Goal: Information Seeking & Learning: Find specific page/section

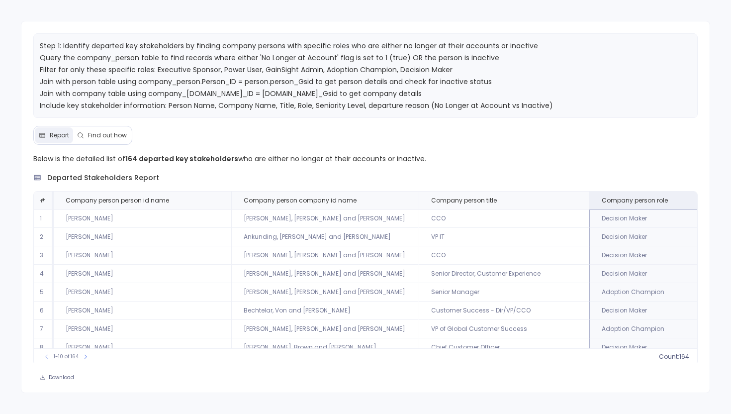
scroll to position [0, 17]
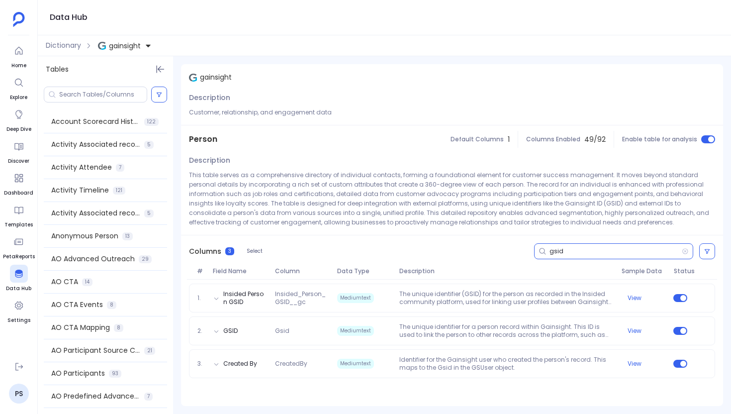
scroll to position [730, 0]
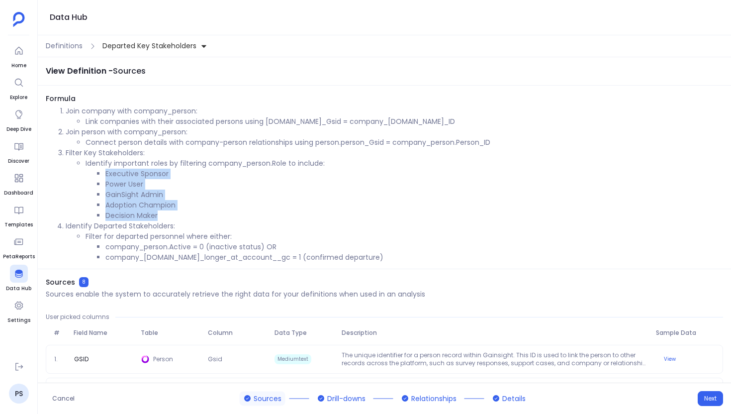
drag, startPoint x: 107, startPoint y: 174, endPoint x: 191, endPoint y: 219, distance: 95.6
click at [191, 219] on ul "Executive Sponsor Power User GainSight Admin Adoption Champion Decision Maker" at bounding box center [404, 195] width 637 height 52
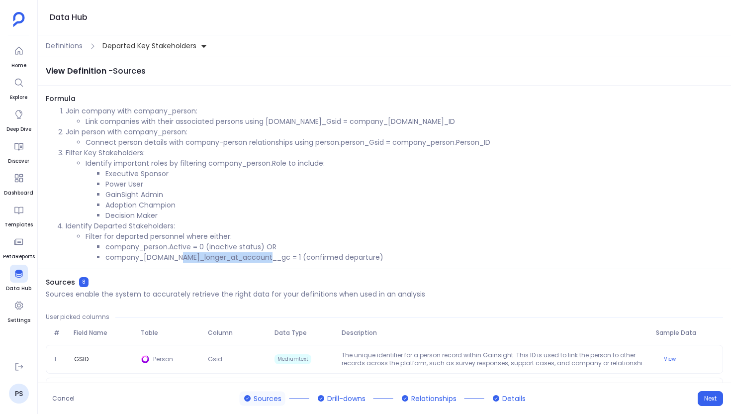
drag, startPoint x: 179, startPoint y: 258, endPoint x: 270, endPoint y: 258, distance: 90.5
click at [270, 258] on li "company_person.no_longer_at_account__gc = 1 (confirmed departure)" at bounding box center [413, 257] width 617 height 10
drag, startPoint x: 169, startPoint y: 245, endPoint x: 199, endPoint y: 246, distance: 30.3
click at [199, 246] on li "company_person.Active = 0 (inactive status) OR" at bounding box center [413, 247] width 617 height 10
click at [59, 51] on div "Definitions Departed Key Stakeholders" at bounding box center [384, 46] width 693 height 22
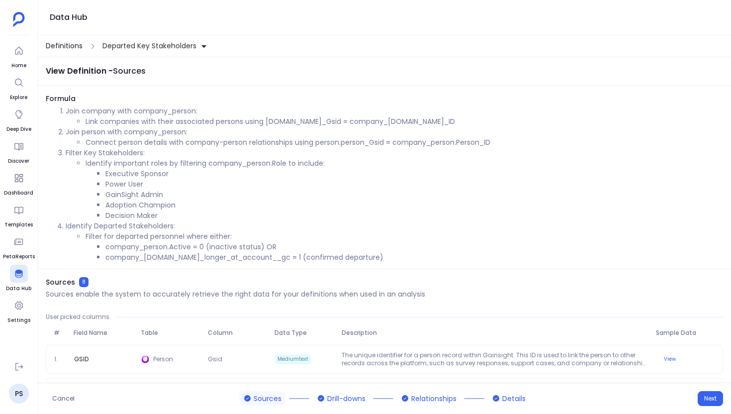
click at [59, 50] on span "Definitions" at bounding box center [64, 46] width 37 height 10
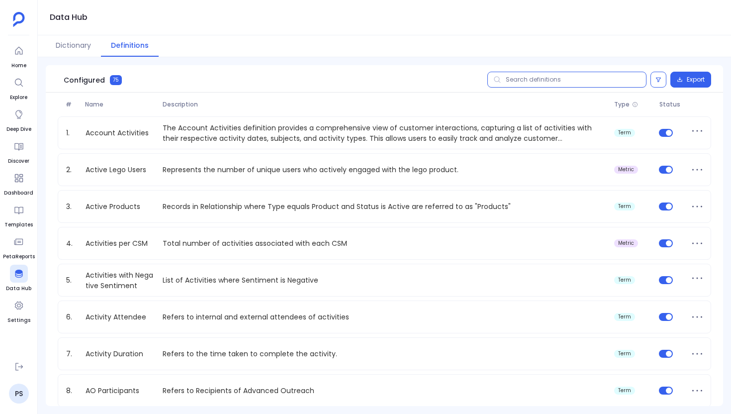
click at [517, 77] on input "text" at bounding box center [566, 80] width 159 height 16
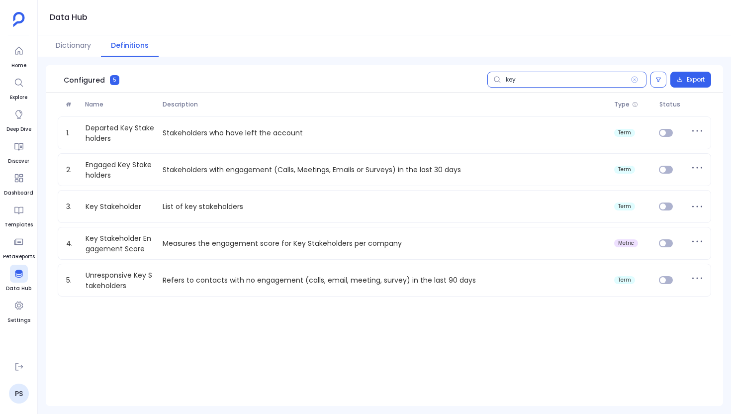
type input "key"
click at [134, 45] on button "Definitions" at bounding box center [130, 45] width 58 height 21
click at [633, 79] on icon at bounding box center [634, 80] width 6 height 6
click at [633, 79] on input "key" at bounding box center [566, 80] width 159 height 16
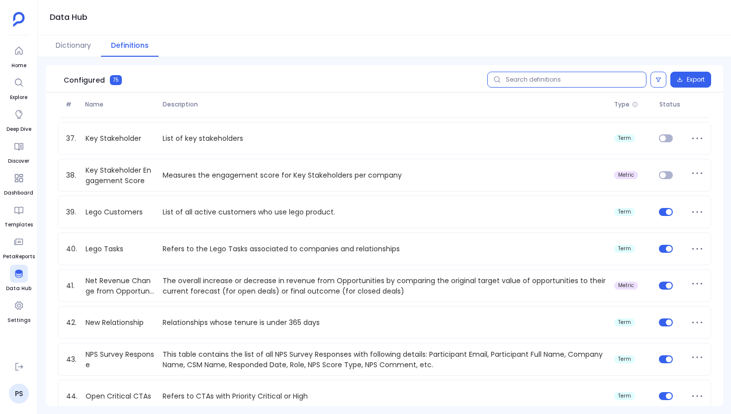
scroll to position [1335, 0]
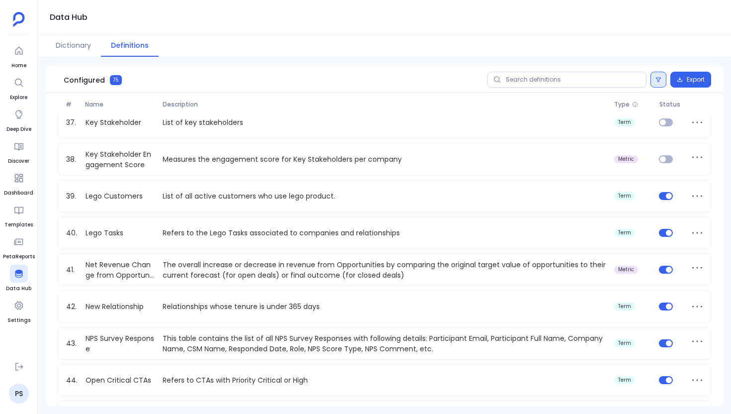
click at [650, 82] on button at bounding box center [658, 80] width 16 height 16
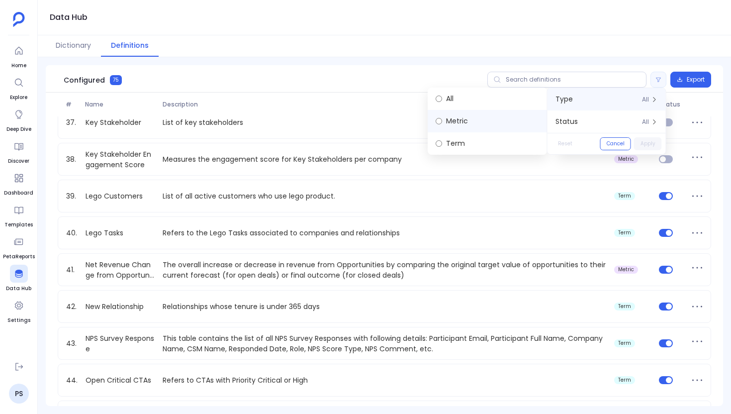
click at [469, 125] on label "Metric" at bounding box center [487, 121] width 119 height 22
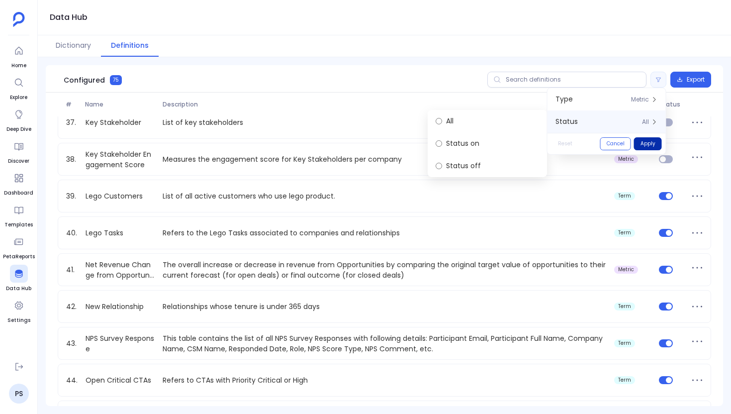
click at [649, 142] on button "Apply" at bounding box center [648, 143] width 28 height 13
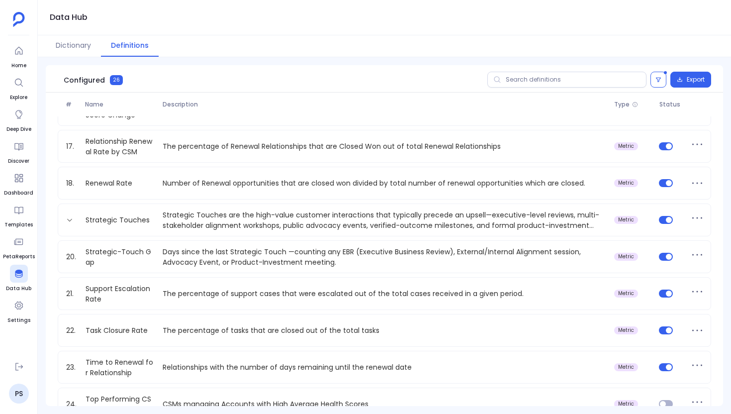
scroll to position [579, 0]
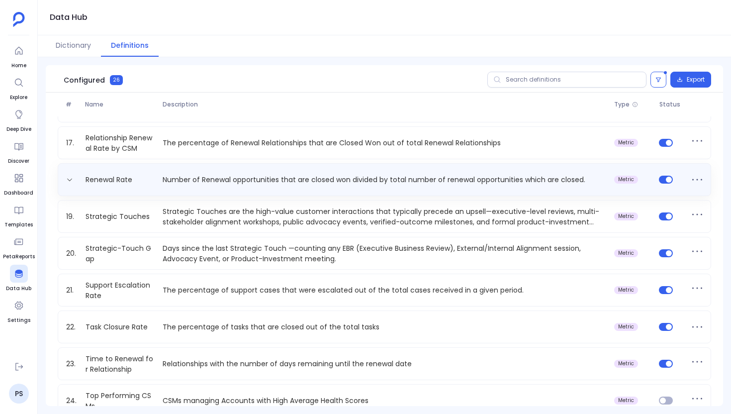
click at [689, 174] on button at bounding box center [697, 180] width 16 height 16
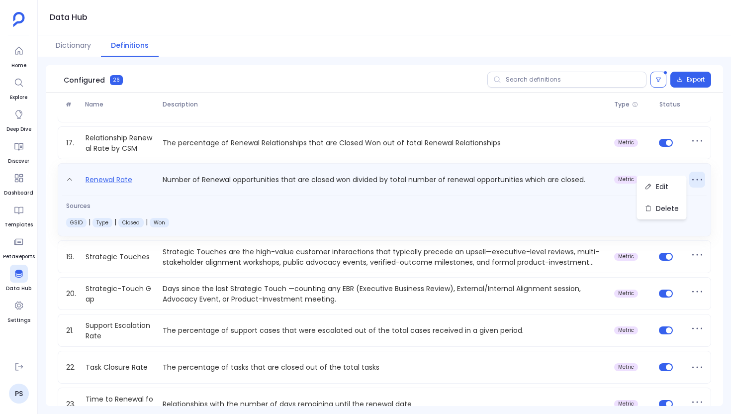
click at [117, 174] on link "Renewal Rate" at bounding box center [109, 182] width 55 height 16
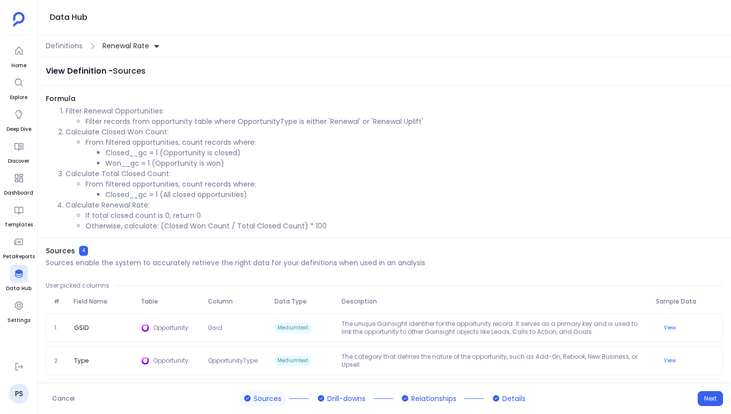
click at [59, 38] on div "Definitions Renewal Rate" at bounding box center [384, 46] width 693 height 22
click at [59, 45] on span "Definitions" at bounding box center [64, 46] width 37 height 10
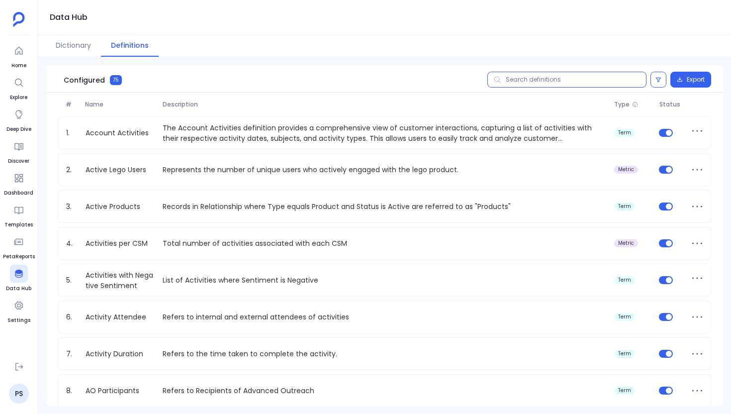
click at [576, 81] on input "text" at bounding box center [566, 80] width 159 height 16
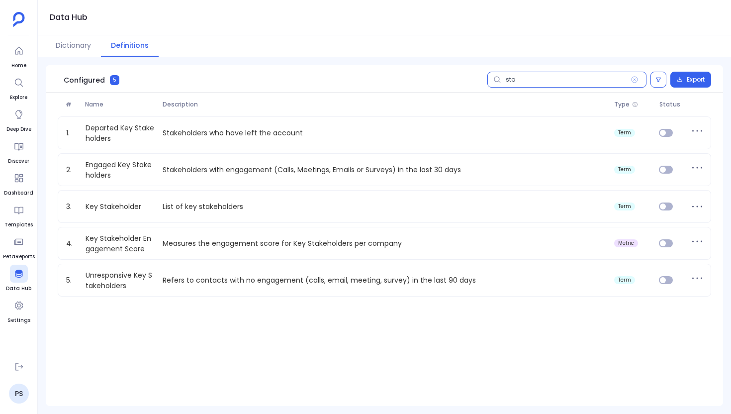
type input "stak"
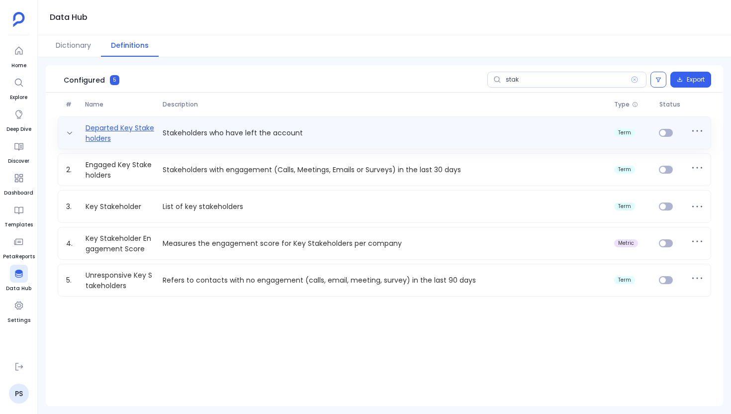
click at [119, 129] on link "Departed Key Stakeholders" at bounding box center [121, 133] width 78 height 20
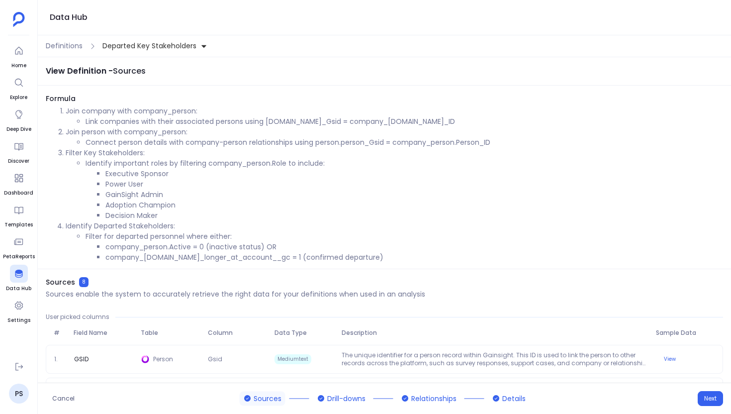
click at [50, 52] on div "Definitions Departed Key Stakeholders" at bounding box center [384, 46] width 693 height 22
click at [58, 49] on span "Definitions" at bounding box center [64, 46] width 37 height 10
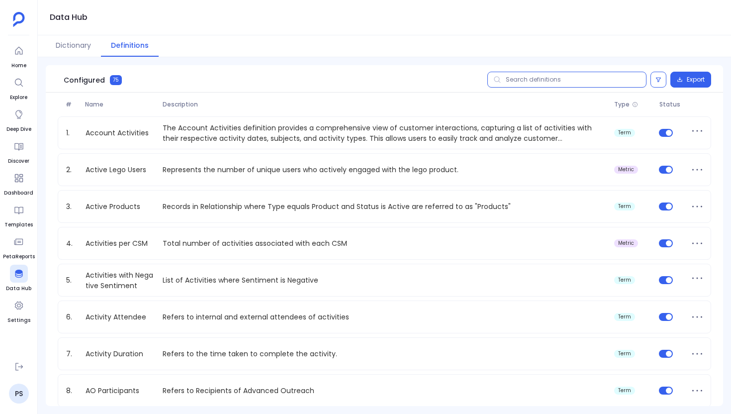
click at [546, 80] on input "text" at bounding box center [566, 80] width 159 height 16
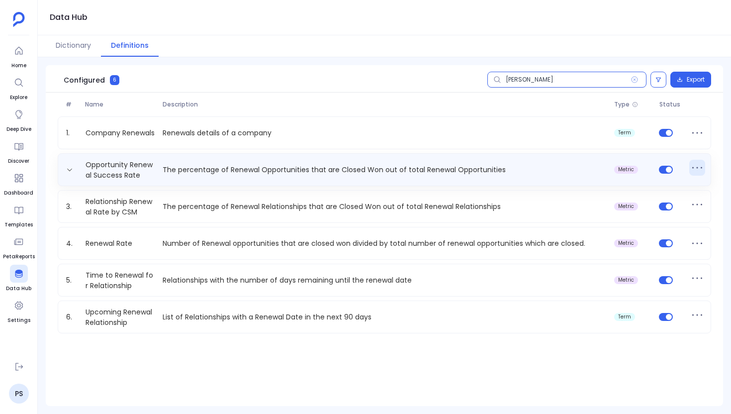
type input "rene"
click at [695, 169] on icon at bounding box center [697, 168] width 16 height 16
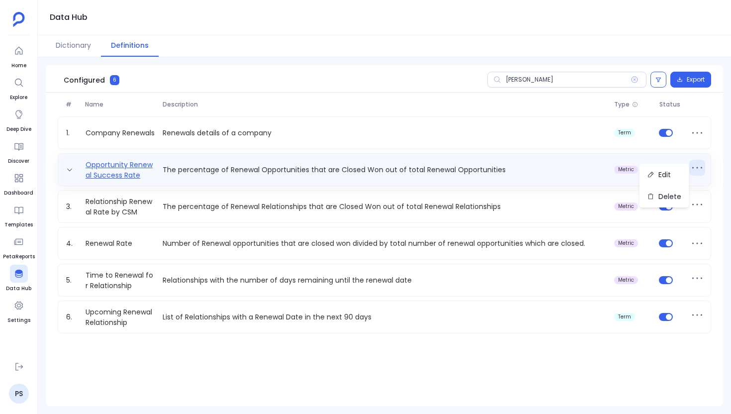
click at [136, 164] on link "Opportunity Renewal Success Rate" at bounding box center [121, 170] width 78 height 20
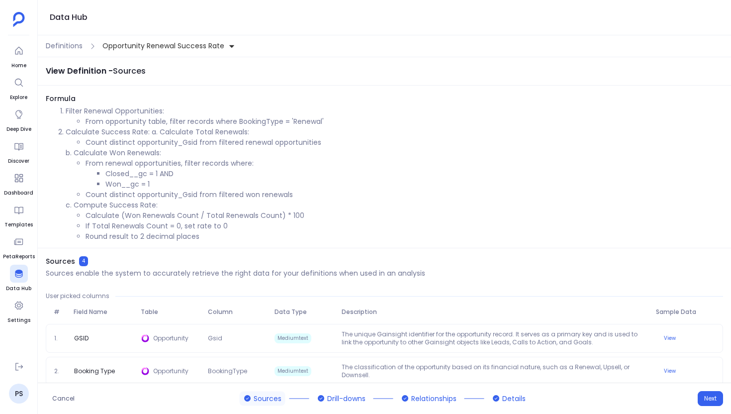
click at [69, 52] on div "Definitions Opportunity Renewal Success Rate" at bounding box center [384, 46] width 693 height 22
click at [68, 47] on span "Definitions" at bounding box center [64, 46] width 37 height 10
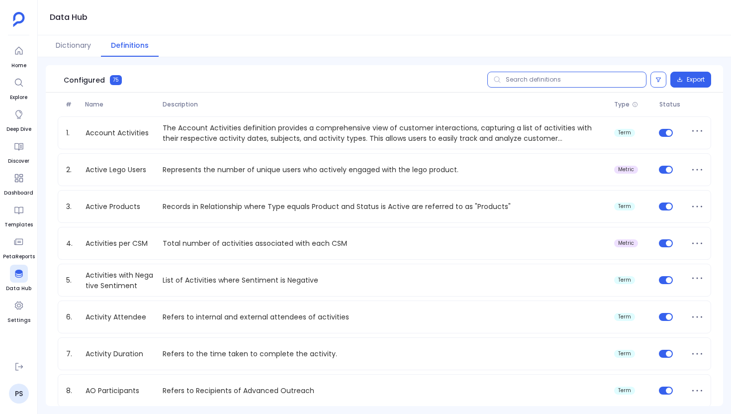
click at [513, 81] on input "text" at bounding box center [566, 80] width 159 height 16
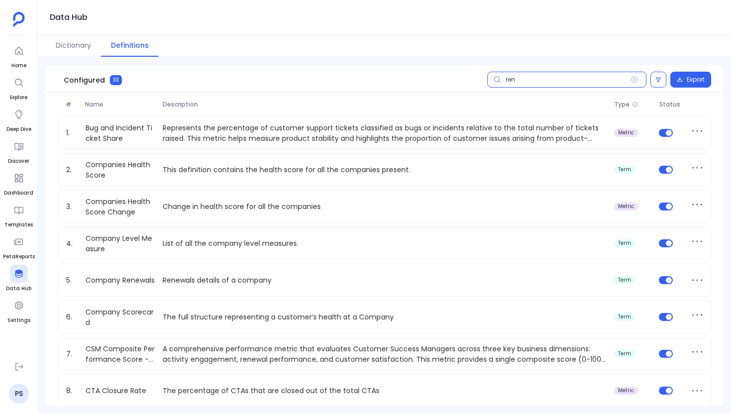
type input "rene"
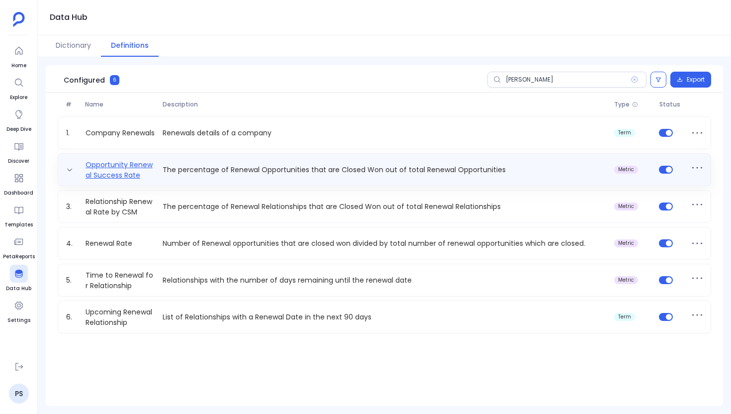
click at [132, 165] on link "Opportunity Renewal Success Rate" at bounding box center [121, 170] width 78 height 20
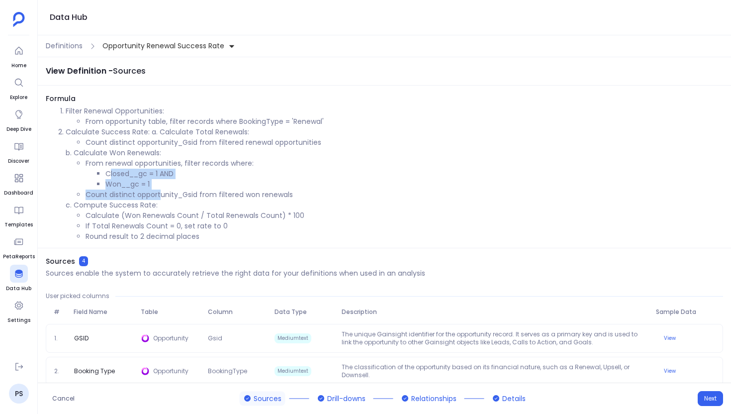
drag, startPoint x: 109, startPoint y: 172, endPoint x: 160, endPoint y: 190, distance: 54.2
click at [160, 190] on ul "From renewal opportunities, filter records where: Closed__gc = 1 AND Won__gc = …" at bounding box center [394, 179] width 657 height 42
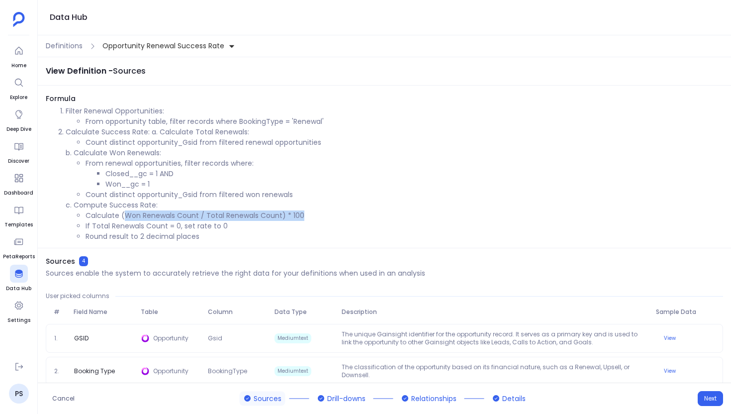
drag, startPoint x: 124, startPoint y: 211, endPoint x: 313, endPoint y: 216, distance: 189.0
click at [313, 216] on li "Calculate (Won Renewals Count / Total Renewals Count) * 100" at bounding box center [404, 215] width 637 height 10
click at [312, 223] on li "If Total Renewals Count = 0, set rate to 0" at bounding box center [404, 226] width 637 height 10
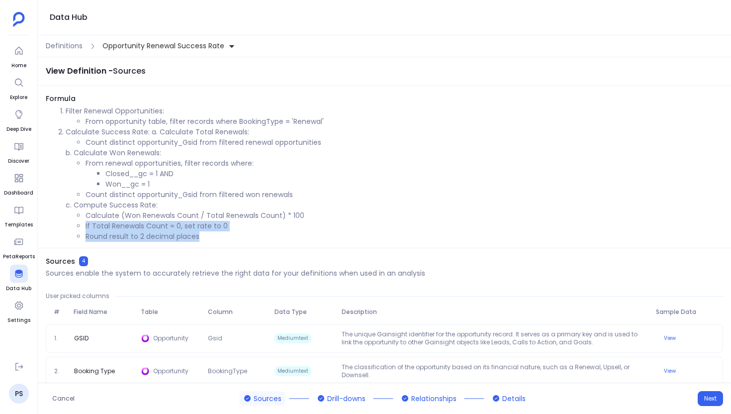
drag, startPoint x: 85, startPoint y: 225, endPoint x: 210, endPoint y: 232, distance: 125.0
click at [210, 232] on ul "Calculate (Won Renewals Count / Total Renewals Count) * 100 If Total Renewals C…" at bounding box center [394, 225] width 657 height 31
click at [244, 228] on li "If Total Renewals Count = 0, set rate to 0" at bounding box center [404, 226] width 637 height 10
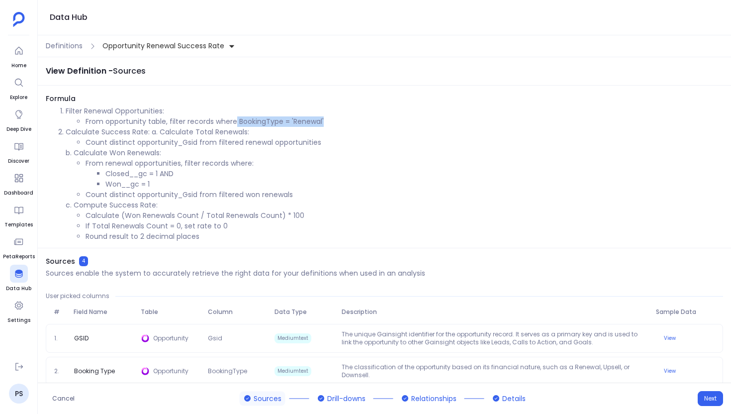
drag, startPoint x: 235, startPoint y: 118, endPoint x: 326, endPoint y: 118, distance: 91.0
click at [327, 118] on li "From opportunity table, filter records where BookingType = 'Renewal'" at bounding box center [404, 121] width 637 height 10
click at [291, 157] on p "b. Calculate Won Renewals:" at bounding box center [394, 153] width 657 height 10
click at [73, 41] on span "Definitions" at bounding box center [64, 46] width 37 height 10
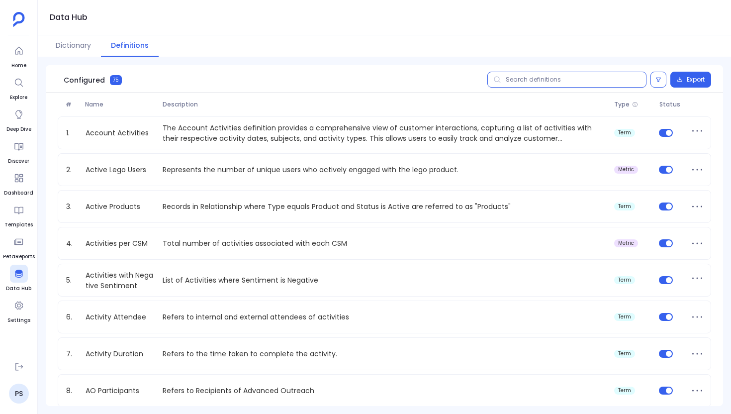
click at [533, 81] on input "text" at bounding box center [566, 80] width 159 height 16
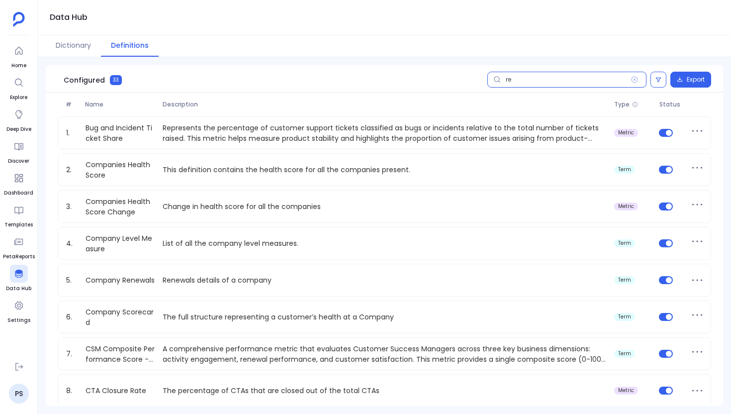
type input "r"
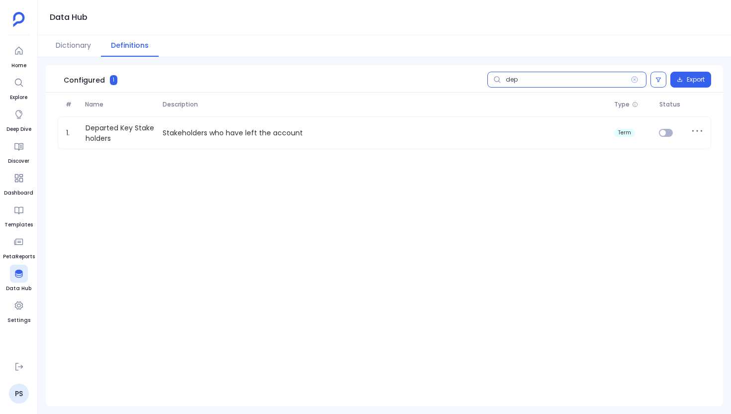
type input "depa"
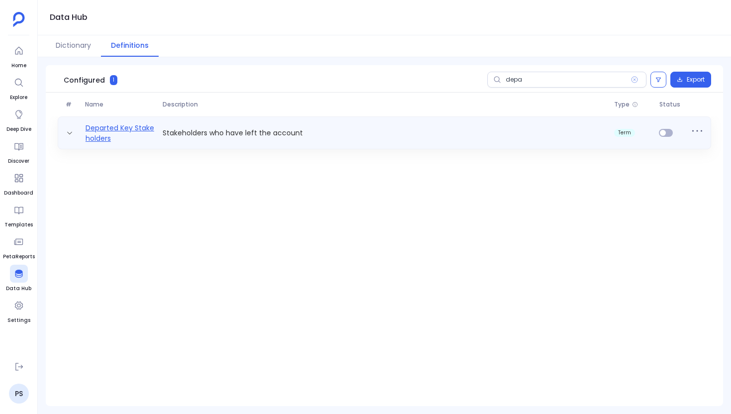
click at [153, 129] on link "Departed Key Stakeholders" at bounding box center [121, 133] width 78 height 20
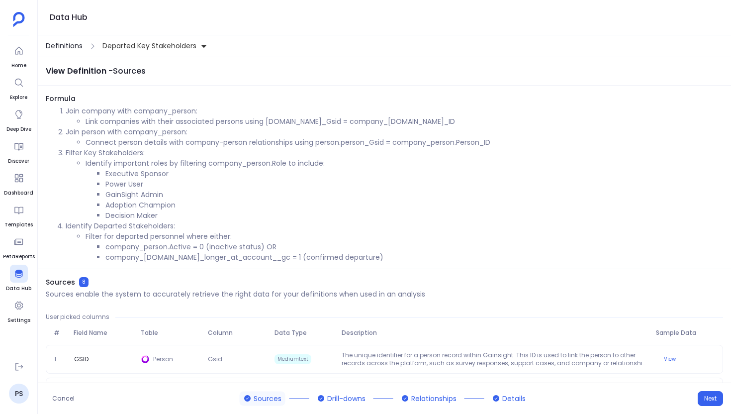
click at [64, 44] on span "Definitions" at bounding box center [64, 46] width 37 height 10
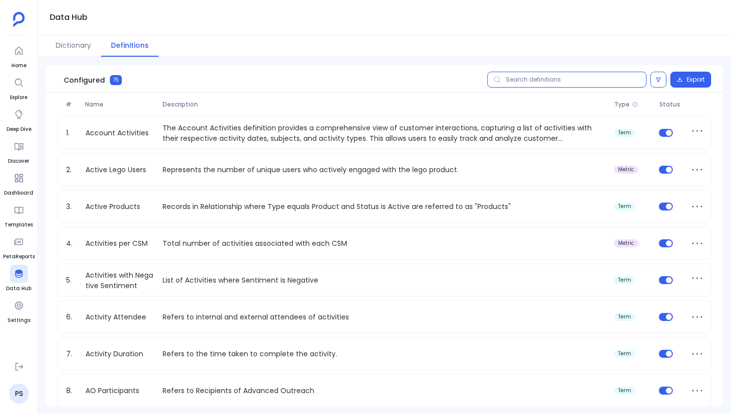
click at [519, 76] on input "text" at bounding box center [566, 80] width 159 height 16
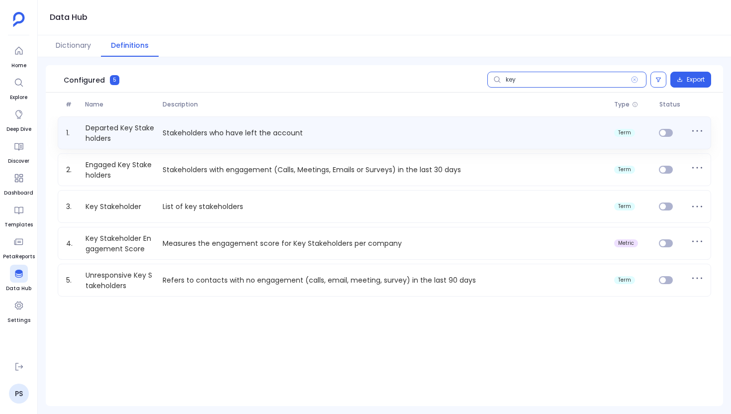
type input "key"
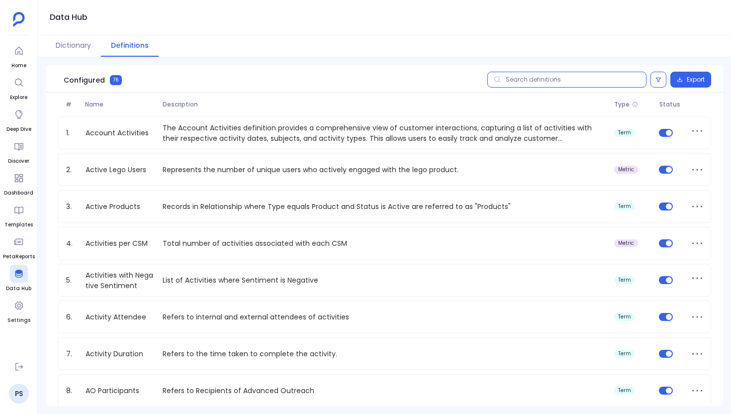
click at [520, 78] on input "text" at bounding box center [566, 80] width 159 height 16
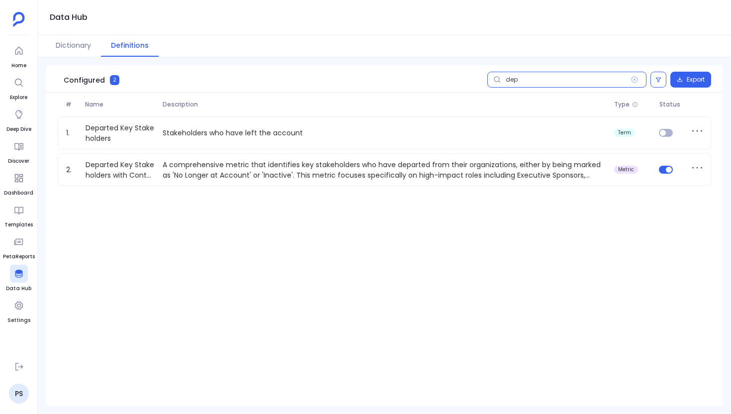
type input "depa"
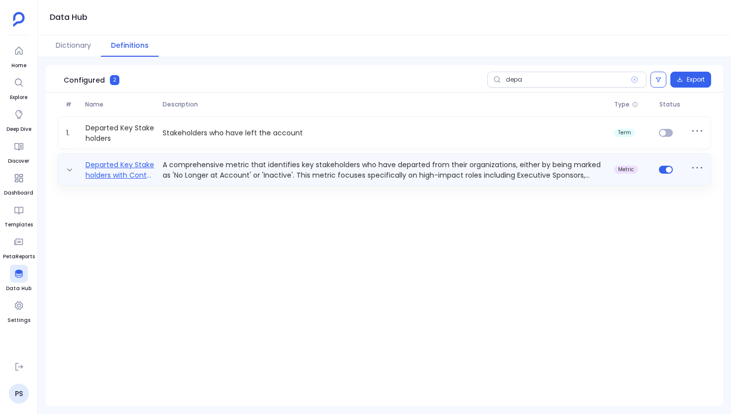
click at [133, 173] on link "Departed Key Stakeholders with Contact Info" at bounding box center [121, 170] width 78 height 20
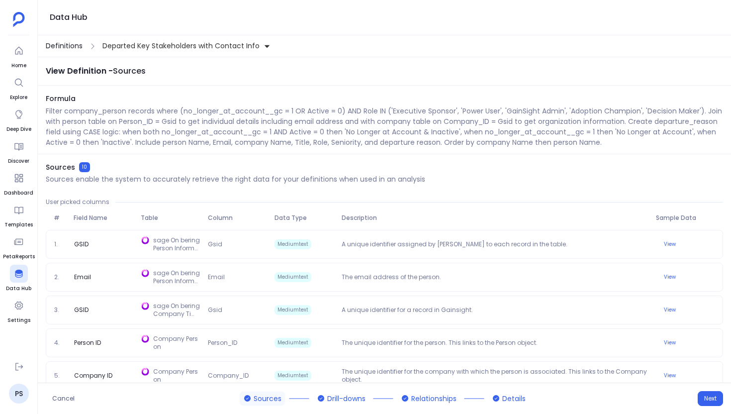
click at [76, 49] on span "Definitions" at bounding box center [64, 46] width 37 height 10
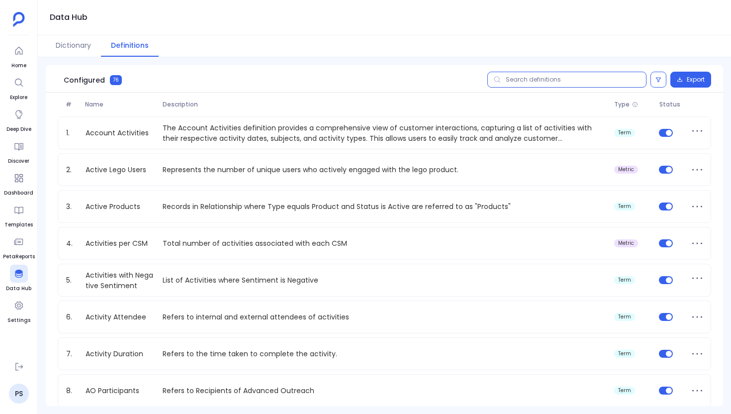
click at [535, 82] on input "text" at bounding box center [566, 80] width 159 height 16
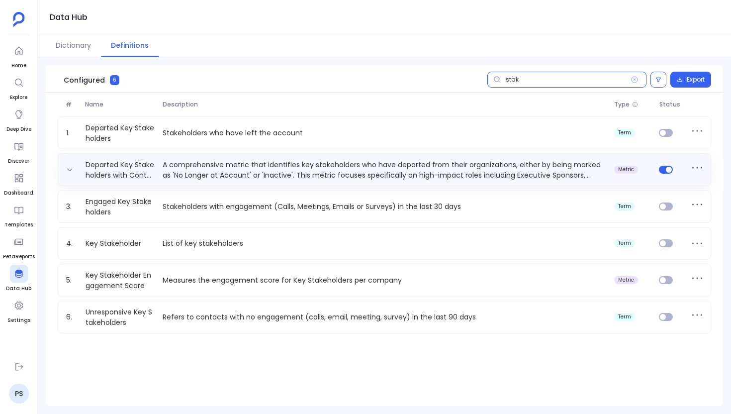
type input "stak"
click at [261, 180] on div "Departed Key Stakeholders with Contact Info A comprehensive metric that identif…" at bounding box center [384, 169] width 653 height 33
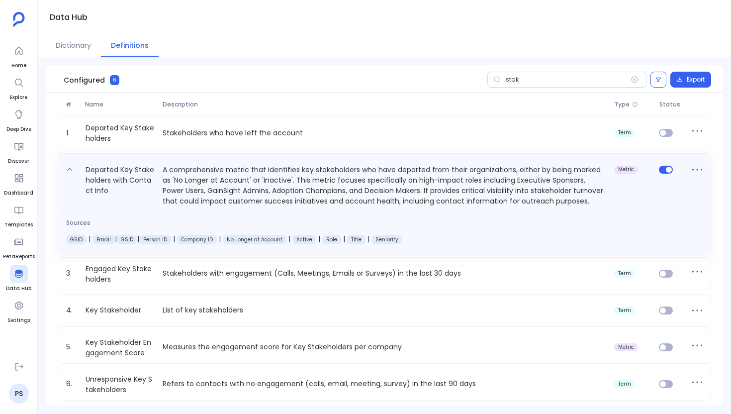
scroll to position [2, 0]
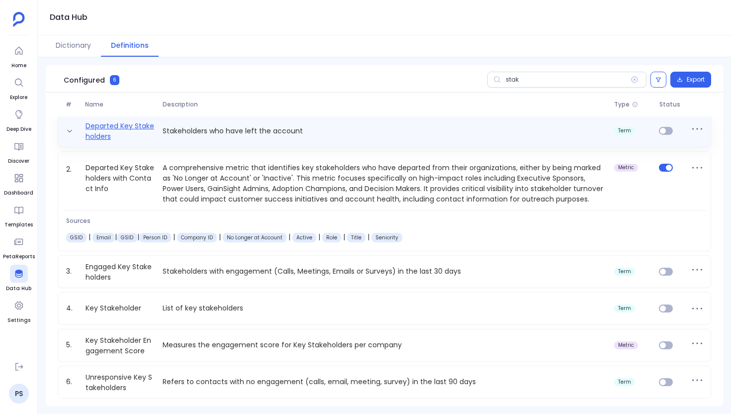
click at [123, 127] on link "Departed Key Stakeholders" at bounding box center [121, 131] width 78 height 20
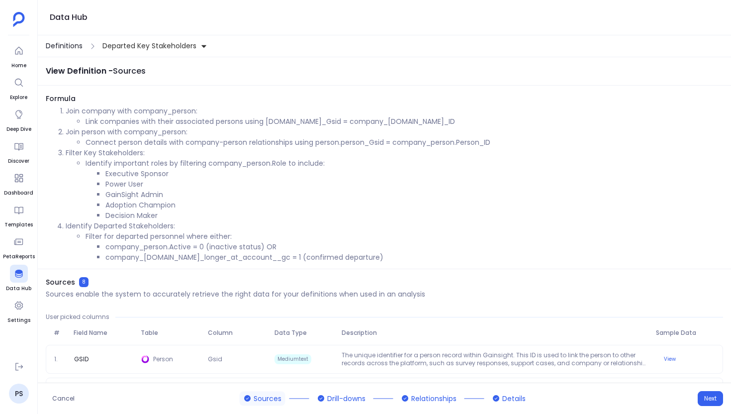
click at [79, 51] on span "Definitions" at bounding box center [64, 46] width 37 height 10
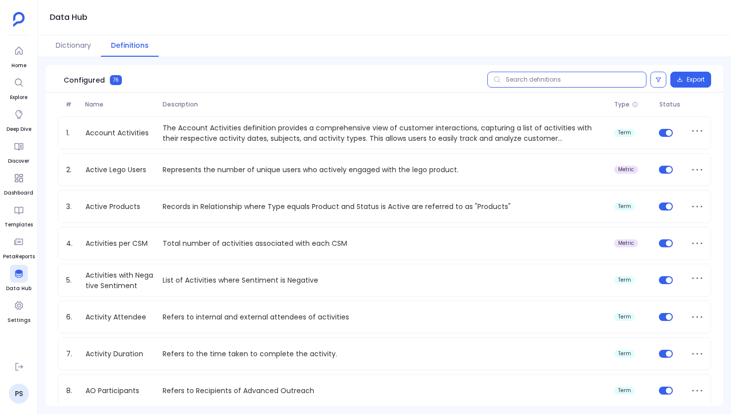
click at [507, 84] on input "text" at bounding box center [566, 80] width 159 height 16
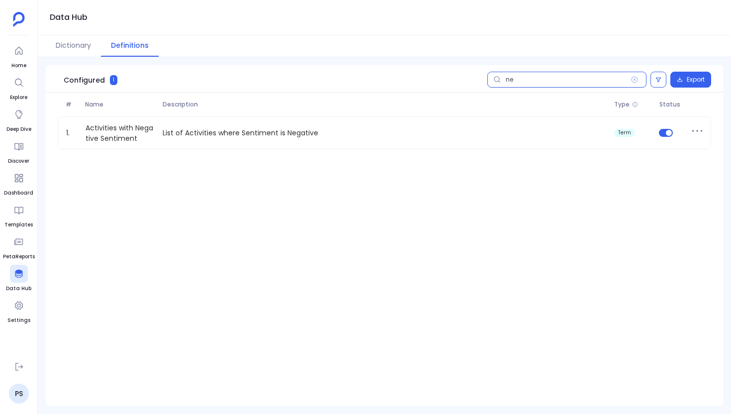
type input "n"
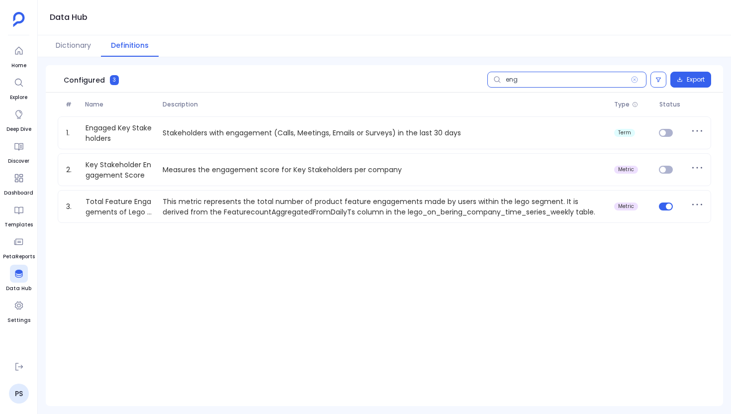
type input "enga"
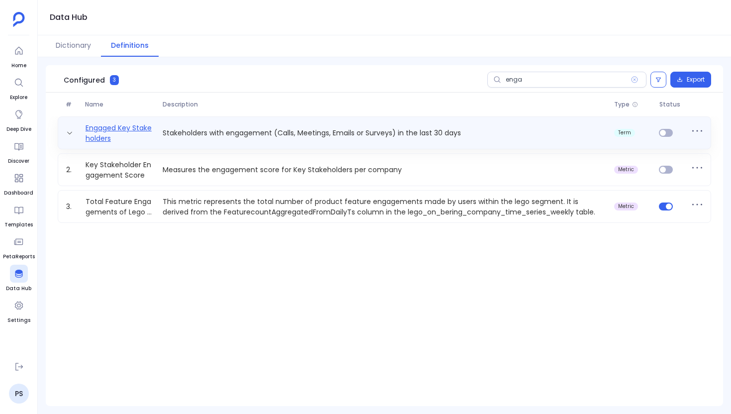
click at [144, 139] on link "Engaged Key Stakeholders" at bounding box center [121, 133] width 78 height 20
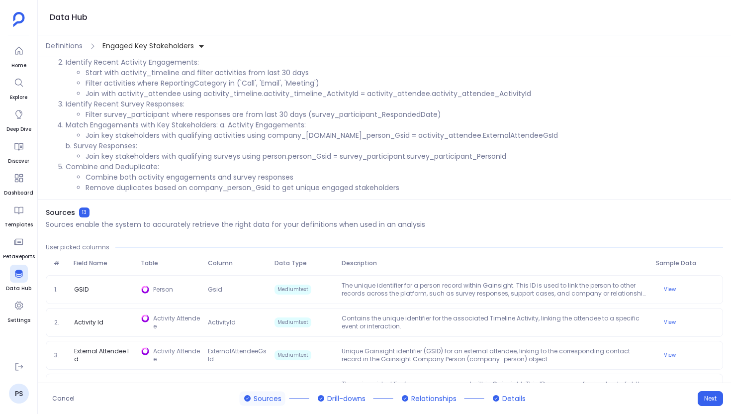
scroll to position [88, 0]
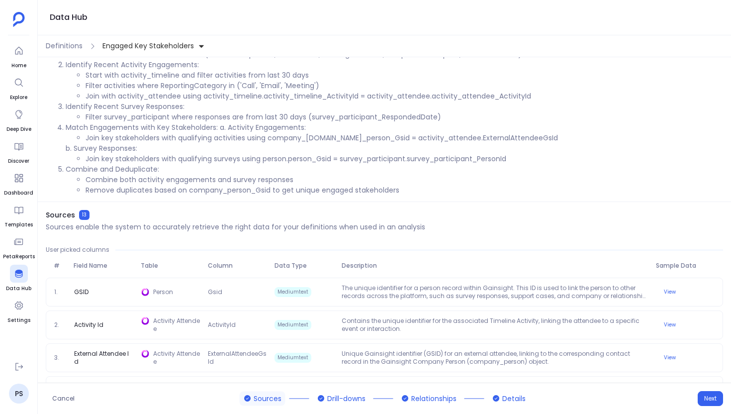
click at [67, 52] on div "Definitions Engaged Key Stakeholders" at bounding box center [384, 46] width 693 height 22
click at [64, 47] on span "Definitions" at bounding box center [64, 46] width 37 height 10
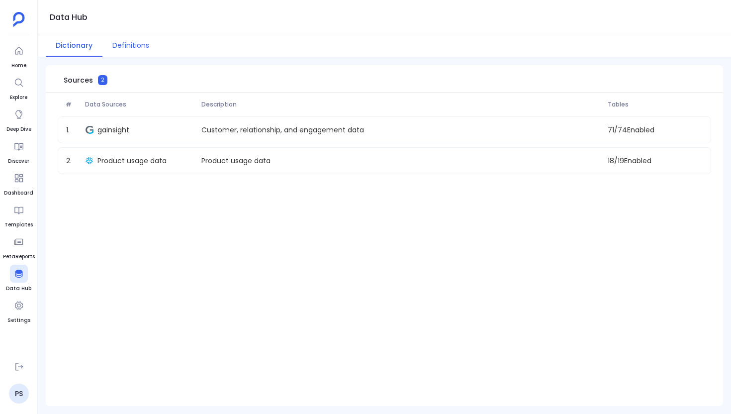
click at [123, 47] on button "Definitions" at bounding box center [130, 45] width 57 height 21
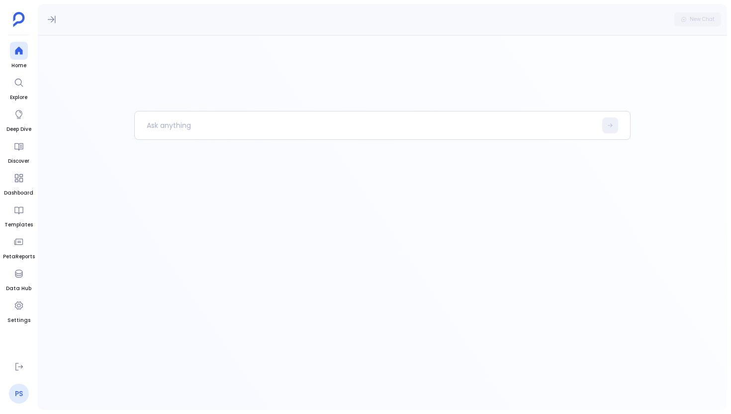
click at [17, 389] on link "PS" at bounding box center [19, 393] width 20 height 20
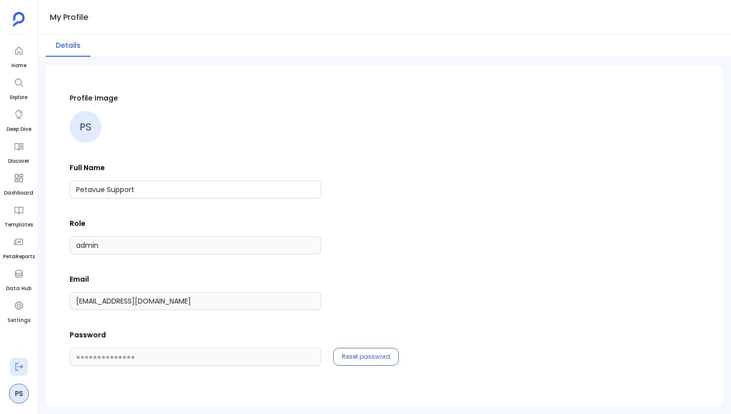
click at [15, 364] on icon at bounding box center [19, 366] width 10 height 10
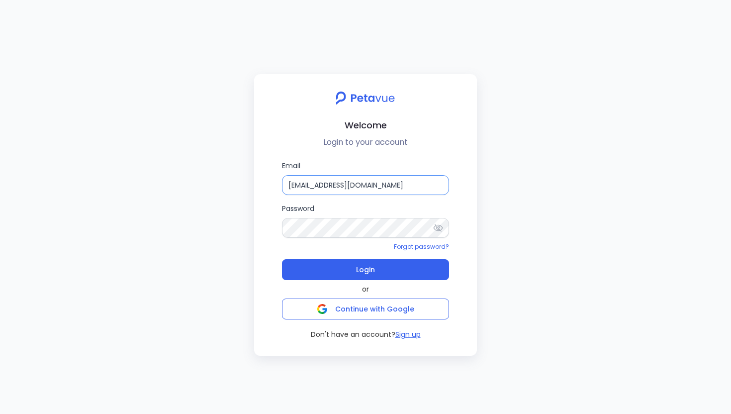
click at [380, 184] on input "[EMAIL_ADDRESS][DOMAIN_NAME]" at bounding box center [365, 185] width 167 height 20
type input "[EMAIL_ADDRESS][DOMAIN_NAME]"
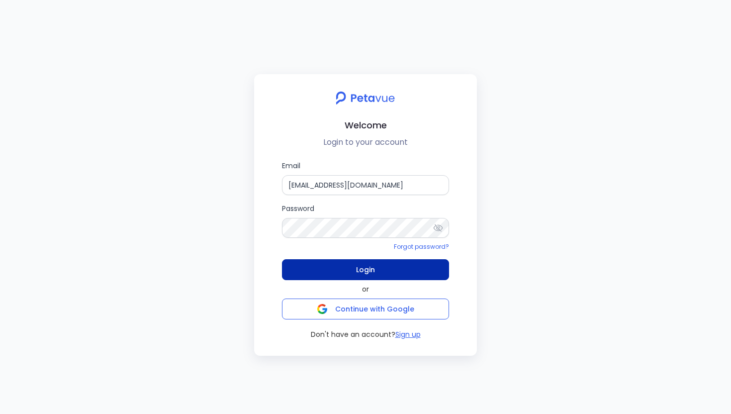
click at [388, 267] on button "Login" at bounding box center [365, 269] width 167 height 21
